Goal: Transaction & Acquisition: Subscribe to service/newsletter

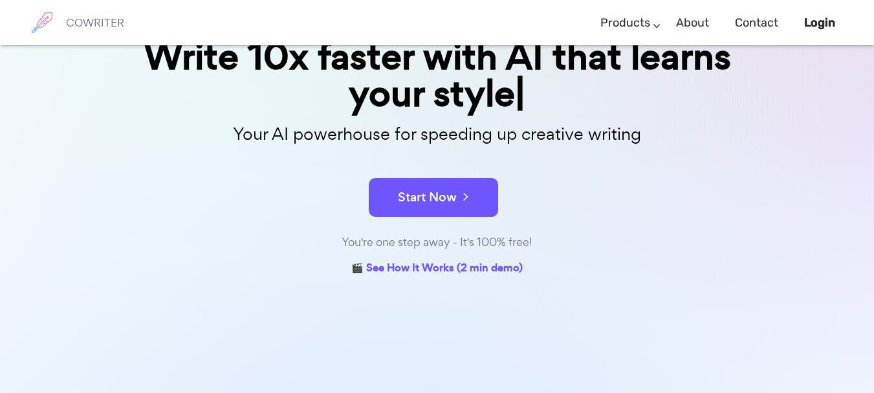
scroll to position [117, 0]
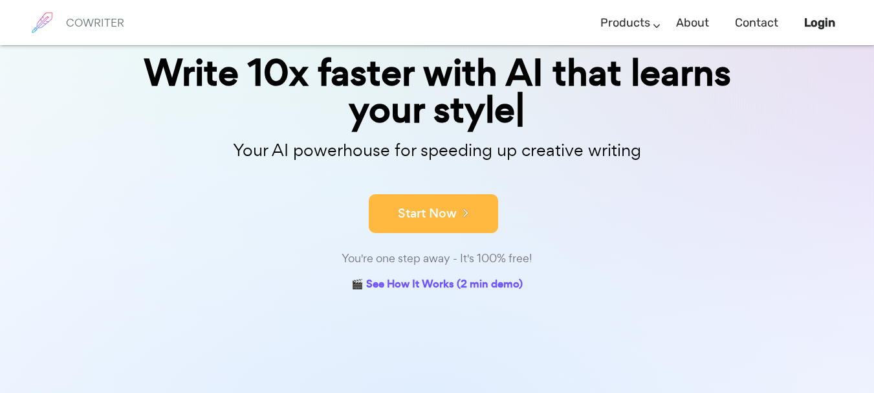
click at [403, 195] on button "Start Now" at bounding box center [433, 213] width 129 height 39
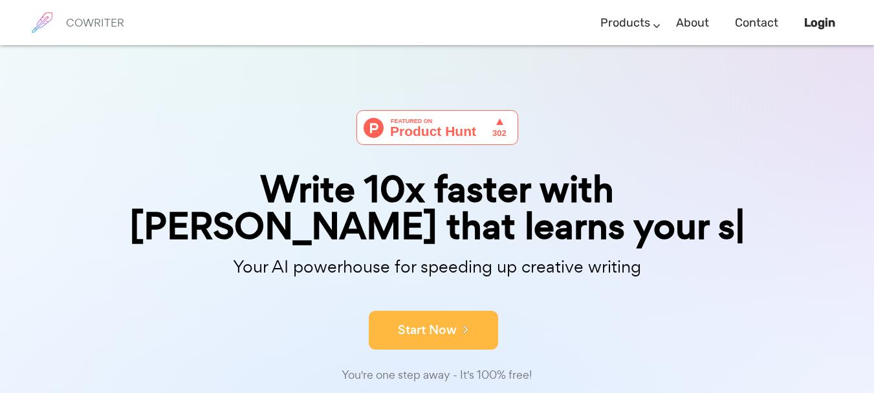
click at [457, 285] on div "Your AI powerhouse for speeding up creative writing" at bounding box center [437, 270] width 667 height 41
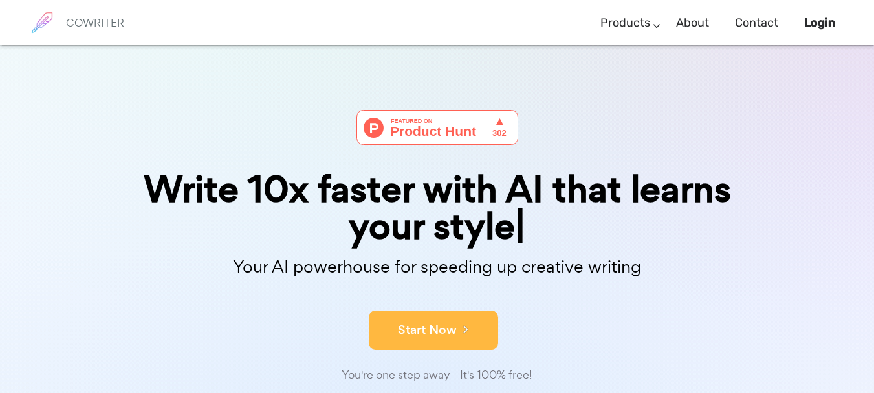
click at [450, 318] on button "Start Now" at bounding box center [433, 330] width 129 height 39
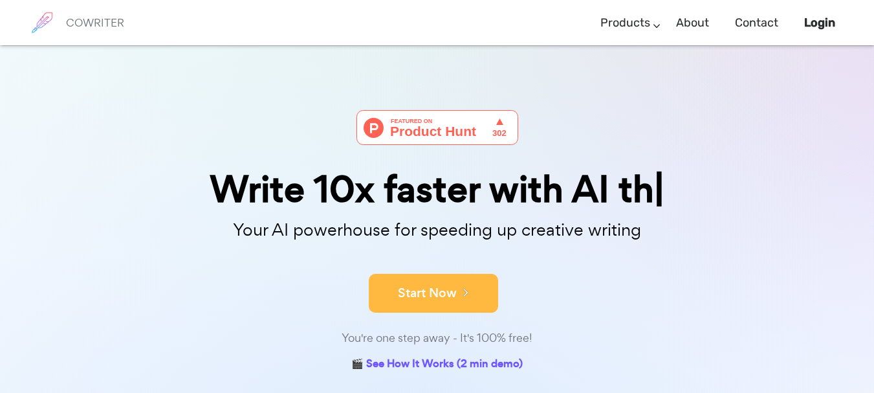
click at [405, 284] on button "Start Now" at bounding box center [433, 293] width 129 height 39
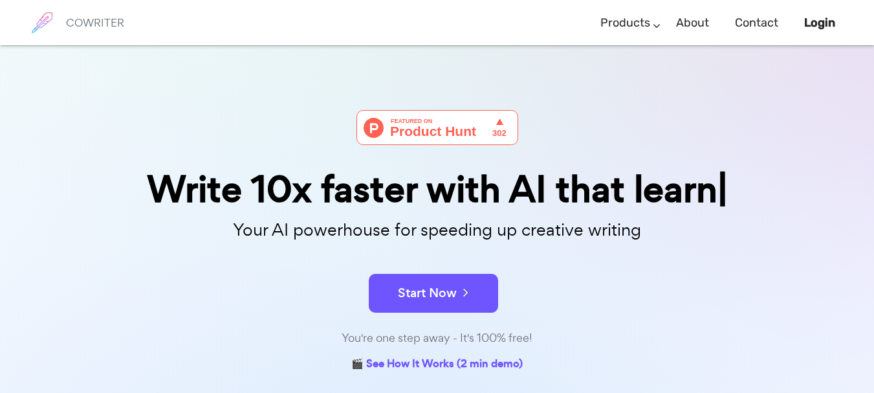
click at [405, 284] on button "Start Now" at bounding box center [433, 293] width 129 height 39
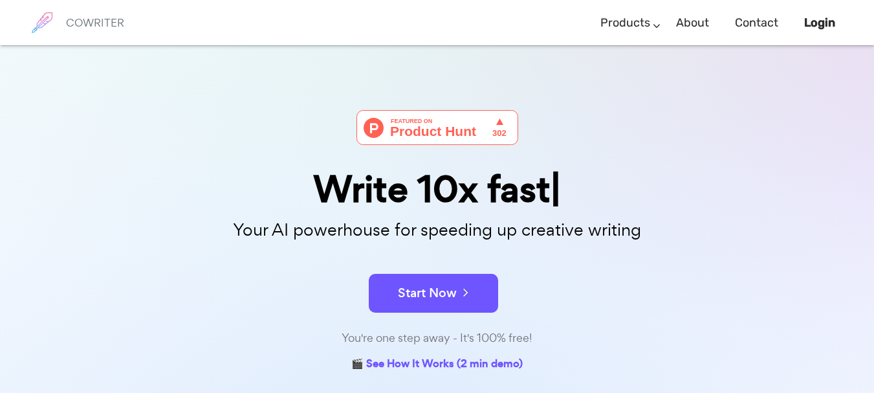
click at [405, 284] on button "Start Now" at bounding box center [433, 293] width 129 height 39
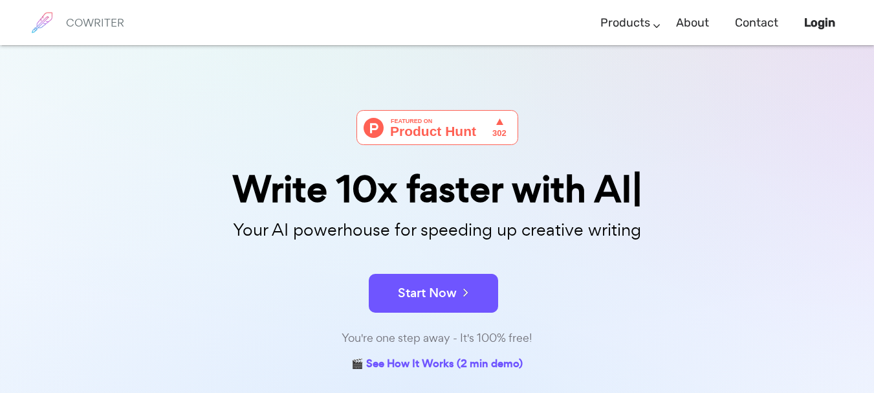
scroll to position [1, 0]
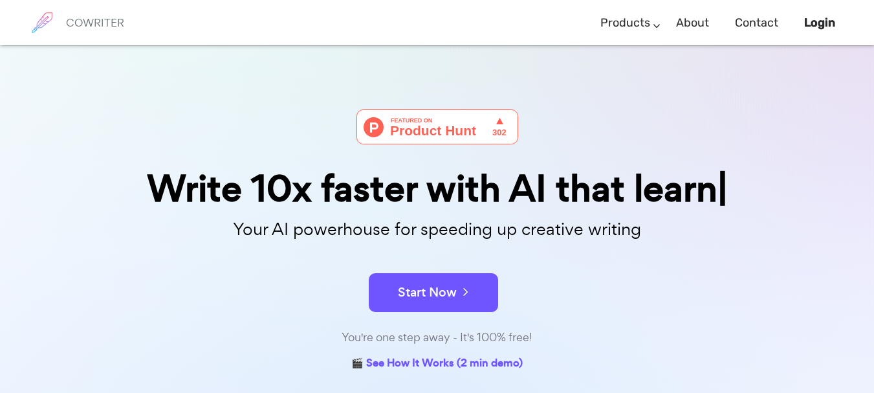
click at [405, 284] on button "Start Now" at bounding box center [433, 292] width 129 height 39
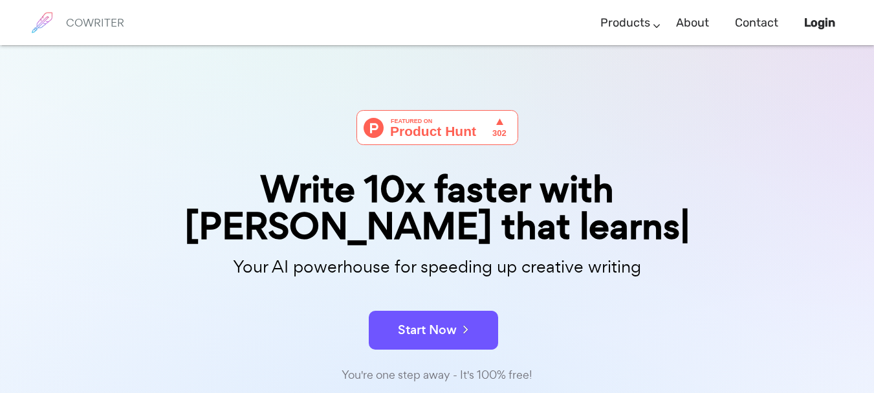
click at [405, 311] on button "Start Now" at bounding box center [433, 330] width 129 height 39
